Goal: Find specific page/section: Find specific page/section

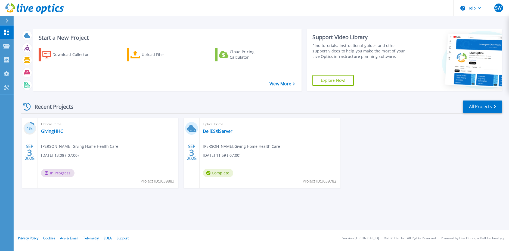
click at [61, 148] on span "[PERSON_NAME] , Giving Home Health Care" at bounding box center [79, 146] width 77 height 6
click at [54, 132] on link "GivingHHC" at bounding box center [52, 131] width 22 height 5
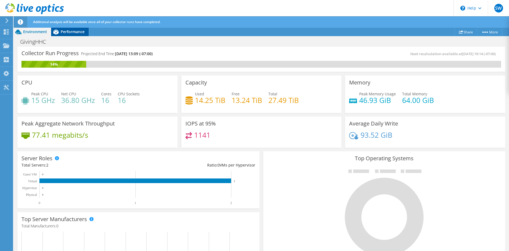
click at [68, 32] on span "Performance" at bounding box center [73, 31] width 24 height 5
